Goal: Task Accomplishment & Management: Manage account settings

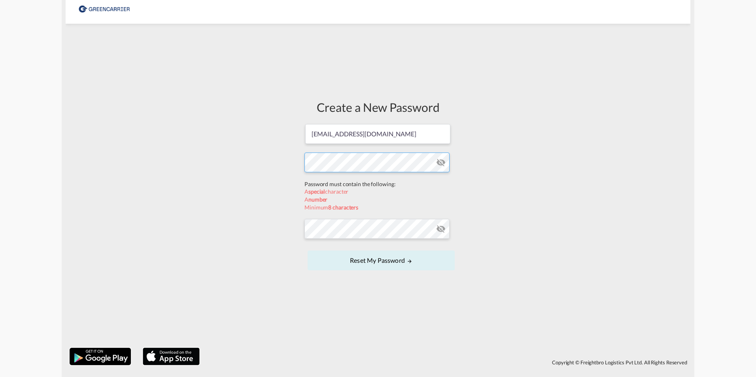
click at [349, 182] on form "[EMAIL_ADDRESS][DOMAIN_NAME] Password must contain the following: A special cha…" at bounding box center [378, 198] width 147 height 150
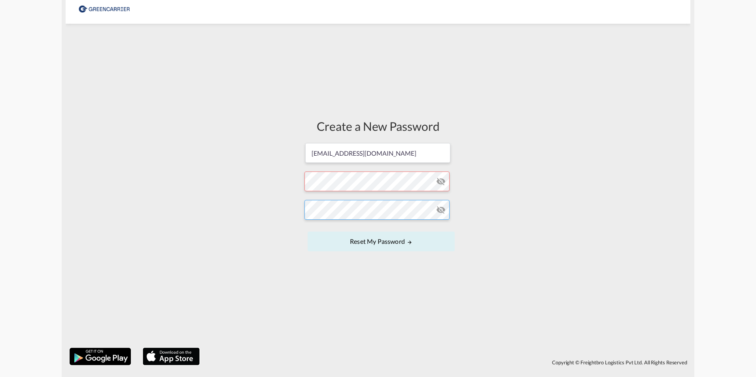
click at [351, 231] on form "[EMAIL_ADDRESS][DOMAIN_NAME] Password must contain the following: A special cha…" at bounding box center [378, 198] width 147 height 112
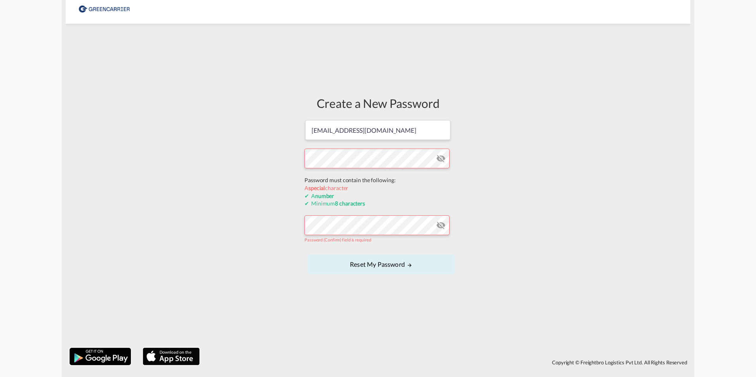
click at [347, 183] on form "[EMAIL_ADDRESS][DOMAIN_NAME] Password must contain the following: A special cha…" at bounding box center [378, 197] width 147 height 157
click at [346, 232] on form "[EMAIL_ADDRESS][DOMAIN_NAME] Password must contain the following: A special cha…" at bounding box center [378, 197] width 147 height 157
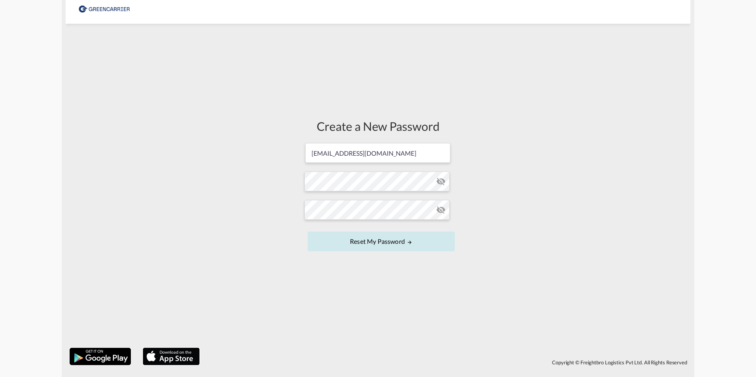
click at [371, 241] on button "Reset my password" at bounding box center [381, 242] width 147 height 20
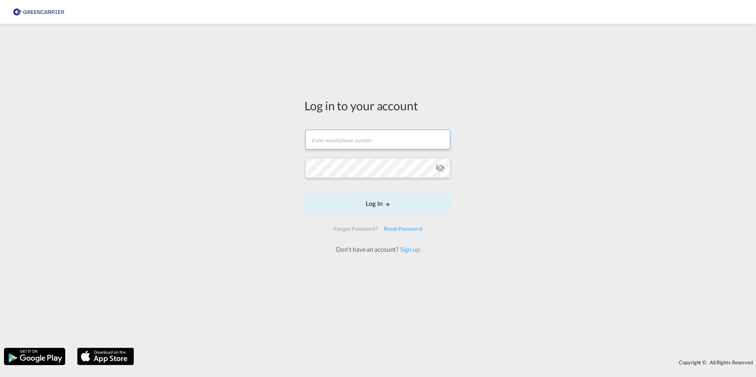
type input "[EMAIL_ADDRESS][DOMAIN_NAME]"
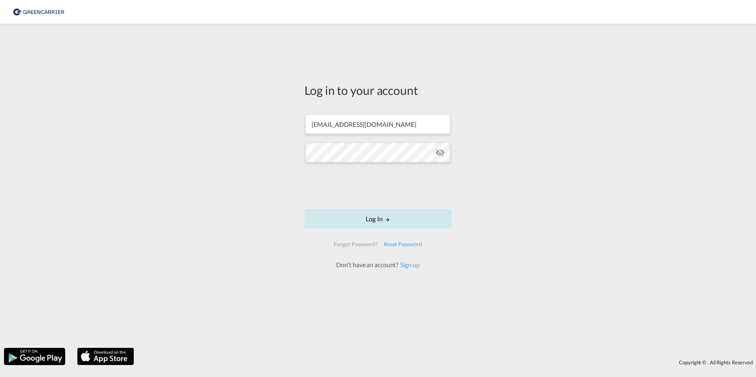
click at [373, 221] on button "Log In" at bounding box center [378, 219] width 147 height 20
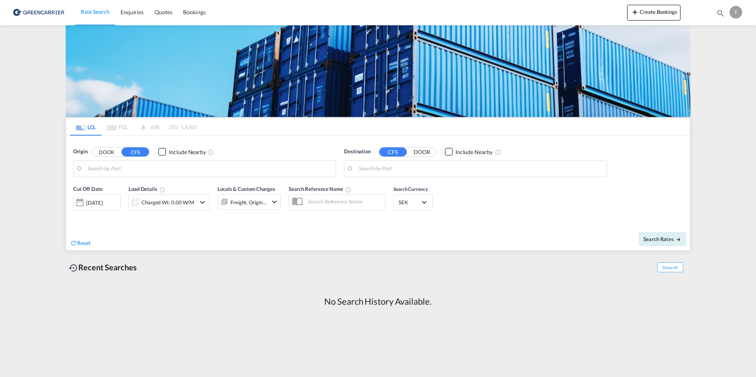
click at [110, 152] on button "DOOR" at bounding box center [107, 152] width 28 height 9
